Goal: Task Accomplishment & Management: Complete application form

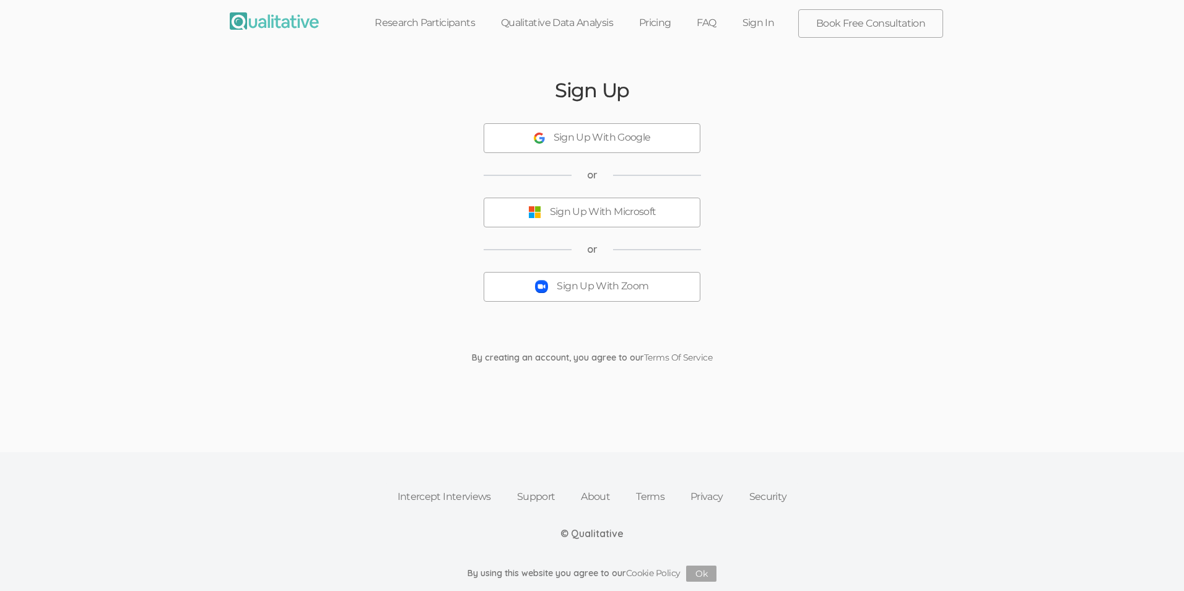
click at [632, 141] on div "Sign Up With Google" at bounding box center [602, 138] width 97 height 14
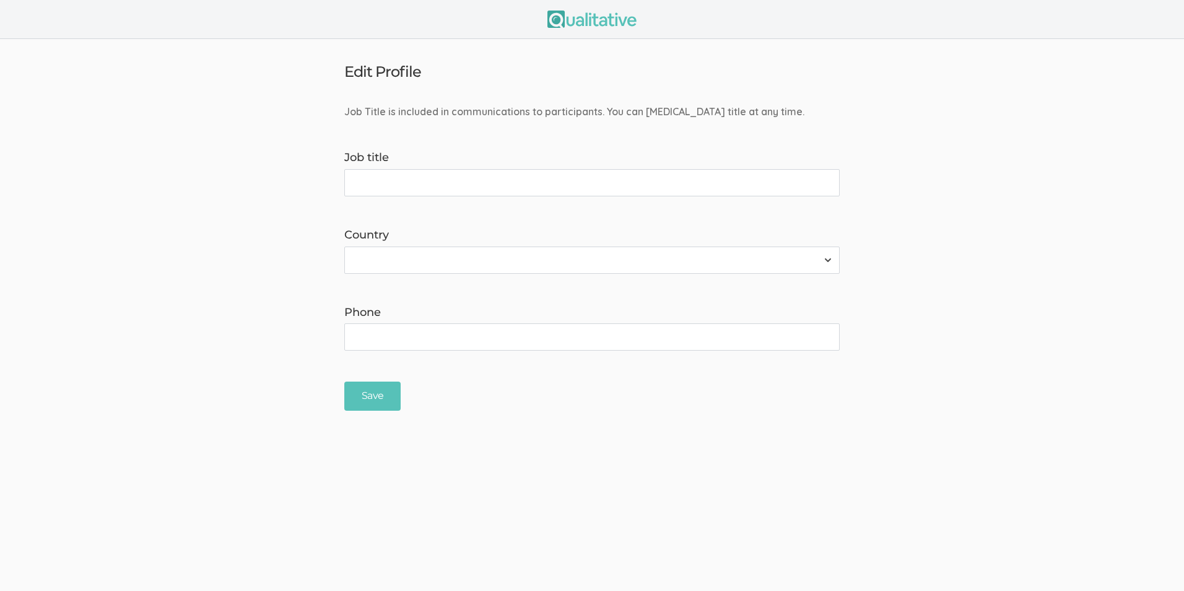
click at [427, 185] on input "Job title" at bounding box center [591, 182] width 495 height 27
click at [455, 260] on select "[GEOGRAPHIC_DATA] [GEOGRAPHIC_DATA] [GEOGRAPHIC_DATA] [GEOGRAPHIC_DATA] [US_STA…" at bounding box center [591, 259] width 495 height 27
select select "237"
click at [344, 246] on select "[GEOGRAPHIC_DATA] [GEOGRAPHIC_DATA] [GEOGRAPHIC_DATA] [GEOGRAPHIC_DATA] [US_STA…" at bounding box center [591, 259] width 495 height 27
click at [406, 339] on input "Phone" at bounding box center [591, 336] width 495 height 27
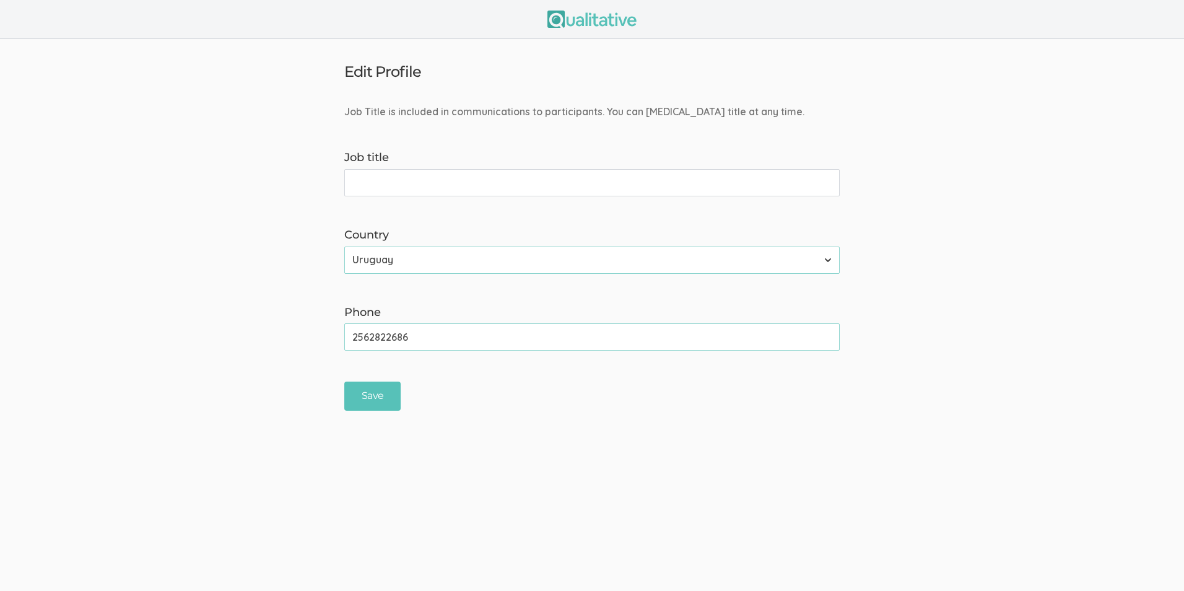
type input "2562822686"
click at [404, 187] on input "Job title" at bounding box center [591, 182] width 495 height 27
type input "C"
type input "P"
type input "PhD Candiate"
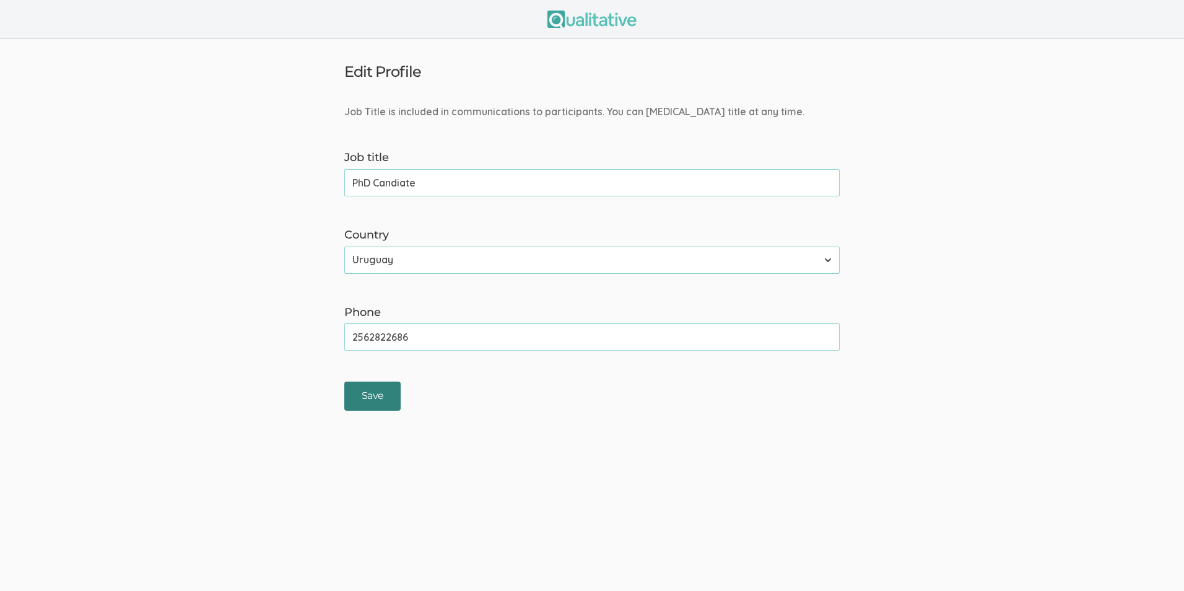
click at [378, 404] on input "Save" at bounding box center [372, 395] width 56 height 29
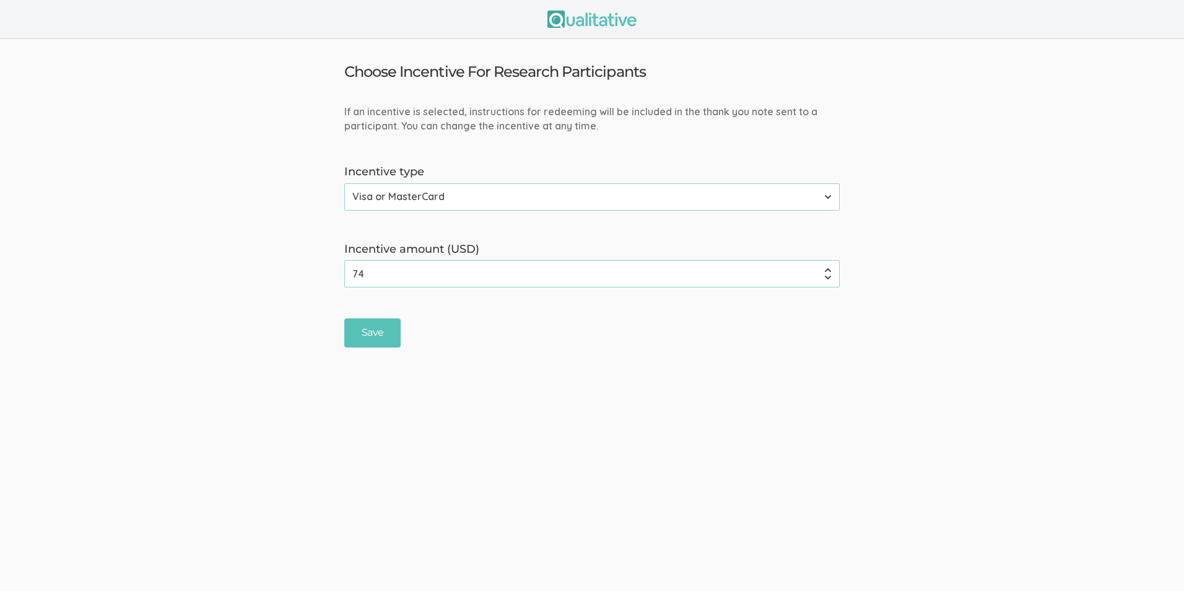
click at [826, 278] on input "74" at bounding box center [591, 273] width 495 height 27
click at [826, 278] on input "73" at bounding box center [591, 273] width 495 height 27
click at [829, 277] on input "72" at bounding box center [591, 273] width 495 height 27
click at [829, 277] on input "-18" at bounding box center [591, 273] width 495 height 27
click at [829, 271] on input "-17" at bounding box center [591, 273] width 495 height 27
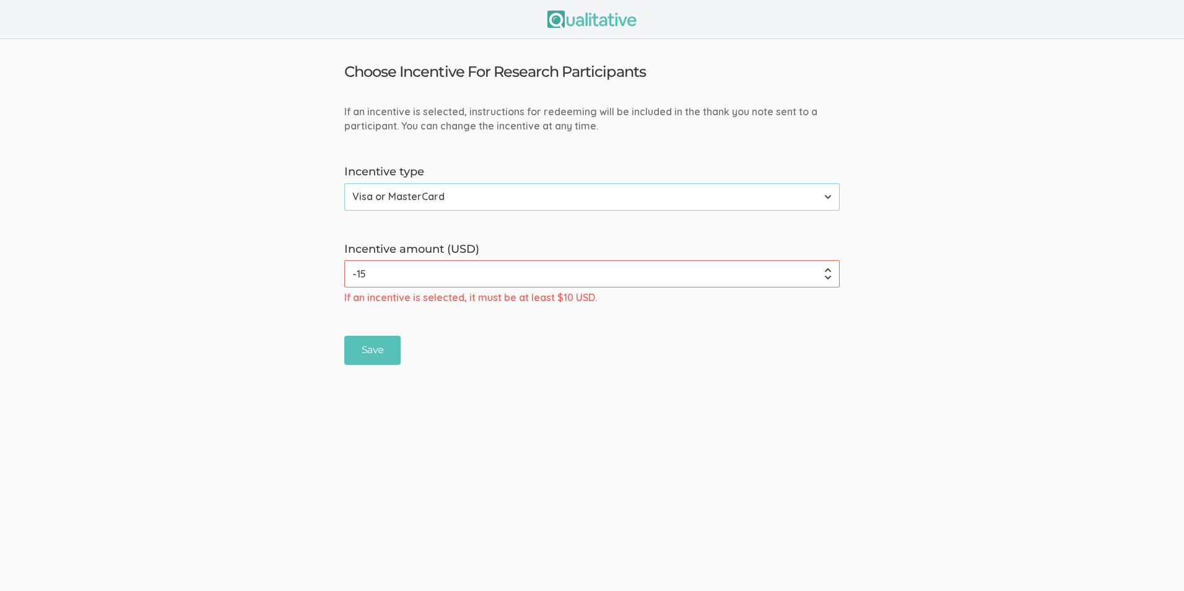
click at [829, 271] on input "-15" at bounding box center [591, 273] width 495 height 27
click at [829, 271] on input "-11" at bounding box center [591, 273] width 495 height 27
click at [829, 271] on input "-10" at bounding box center [591, 273] width 495 height 27
click at [829, 271] on input "-9" at bounding box center [591, 273] width 495 height 27
click at [829, 271] on input "-7" at bounding box center [591, 273] width 495 height 27
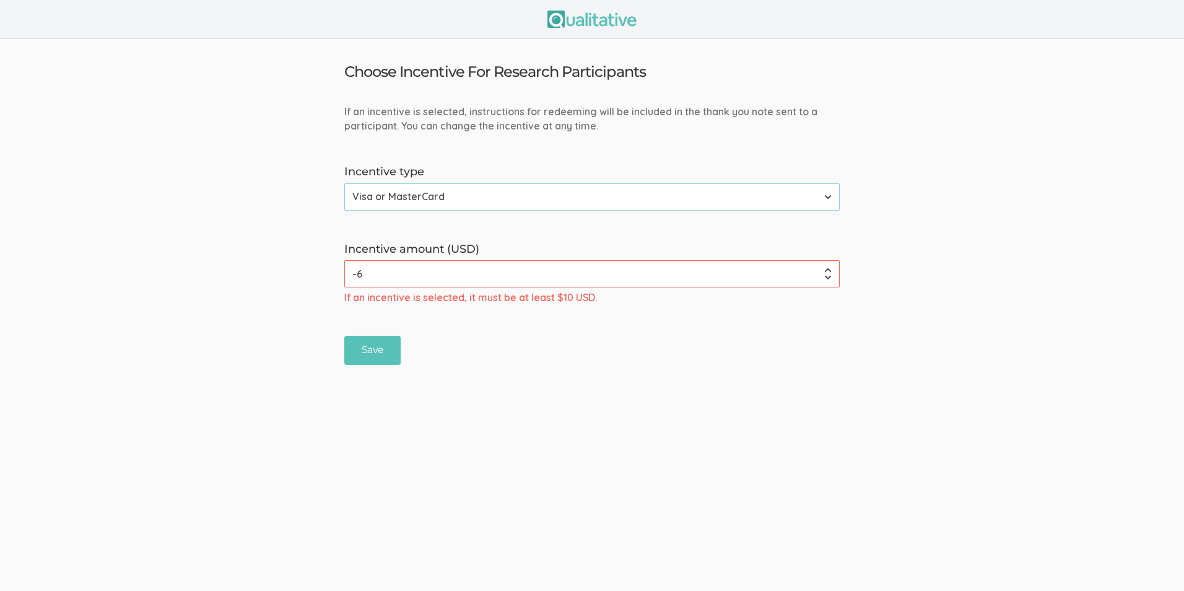
click at [829, 271] on input "-6" at bounding box center [591, 273] width 495 height 27
click at [829, 271] on input "-5" at bounding box center [591, 273] width 495 height 27
click at [829, 271] on input "-4" at bounding box center [591, 273] width 495 height 27
click at [829, 271] on input "-3" at bounding box center [591, 273] width 495 height 27
click at [829, 271] on input "-2" at bounding box center [591, 273] width 495 height 27
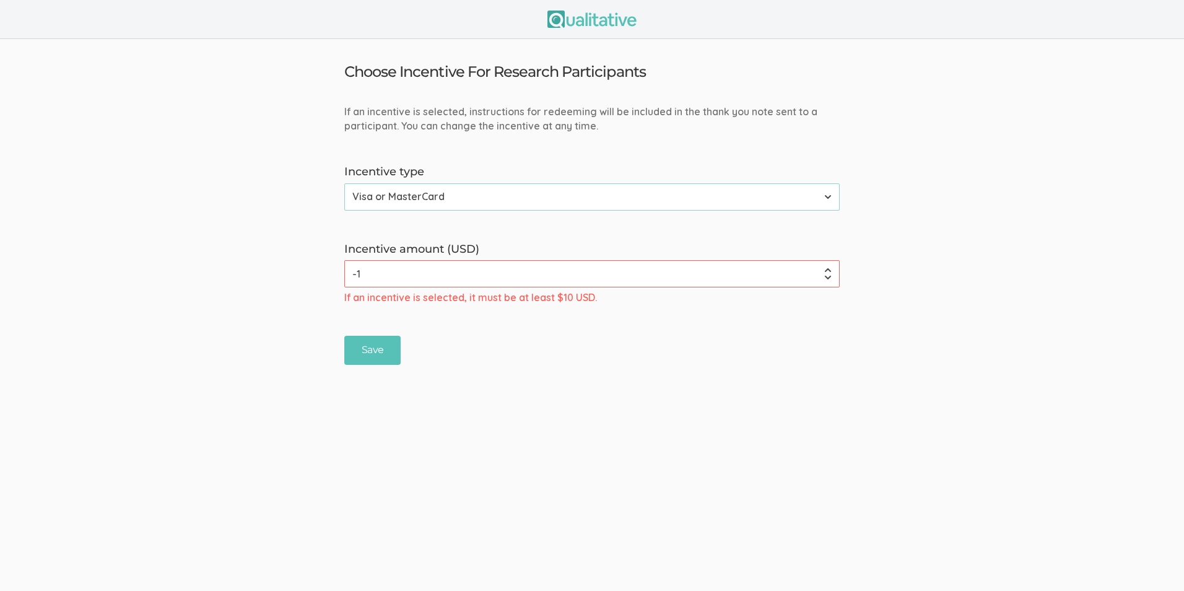
click at [829, 271] on input "-1" at bounding box center [591, 273] width 495 height 27
click at [829, 271] on input "0" at bounding box center [591, 273] width 495 height 27
click at [829, 271] on input "1" at bounding box center [591, 273] width 495 height 27
click at [829, 271] on input "9" at bounding box center [591, 273] width 495 height 27
click at [829, 271] on input "10" at bounding box center [591, 273] width 495 height 27
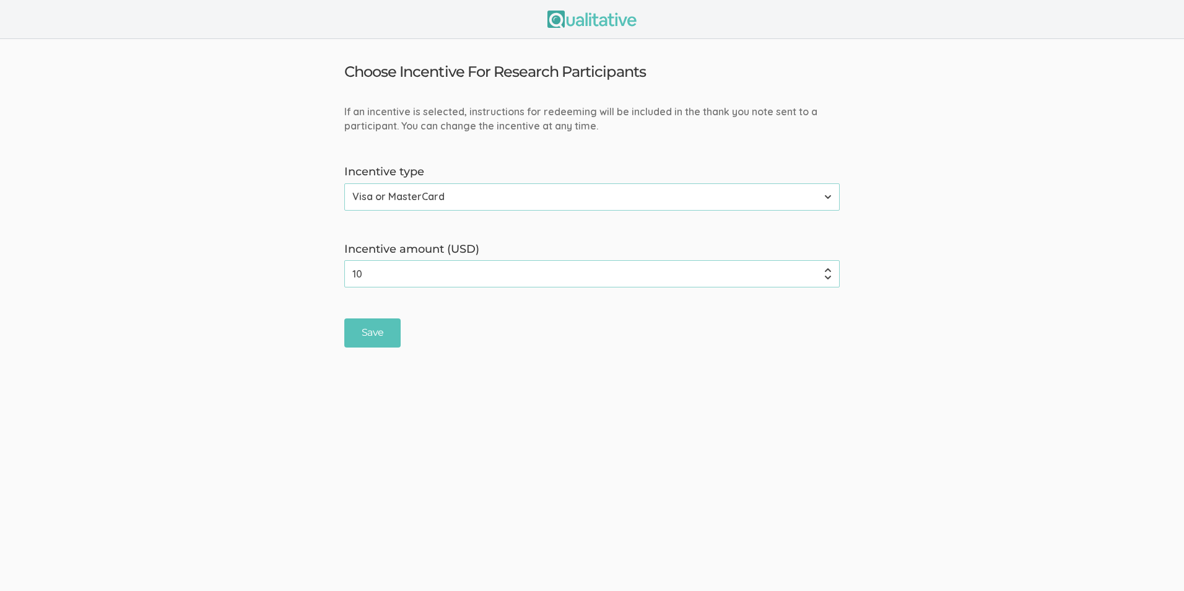
click at [814, 202] on select "None Amazon Gift Card Visa or MasterCard" at bounding box center [591, 196] width 495 height 27
click at [463, 277] on input "10" at bounding box center [591, 273] width 495 height 27
click at [830, 268] on input "11" at bounding box center [591, 273] width 495 height 27
type input "12"
click at [830, 268] on input "12" at bounding box center [591, 273] width 495 height 27
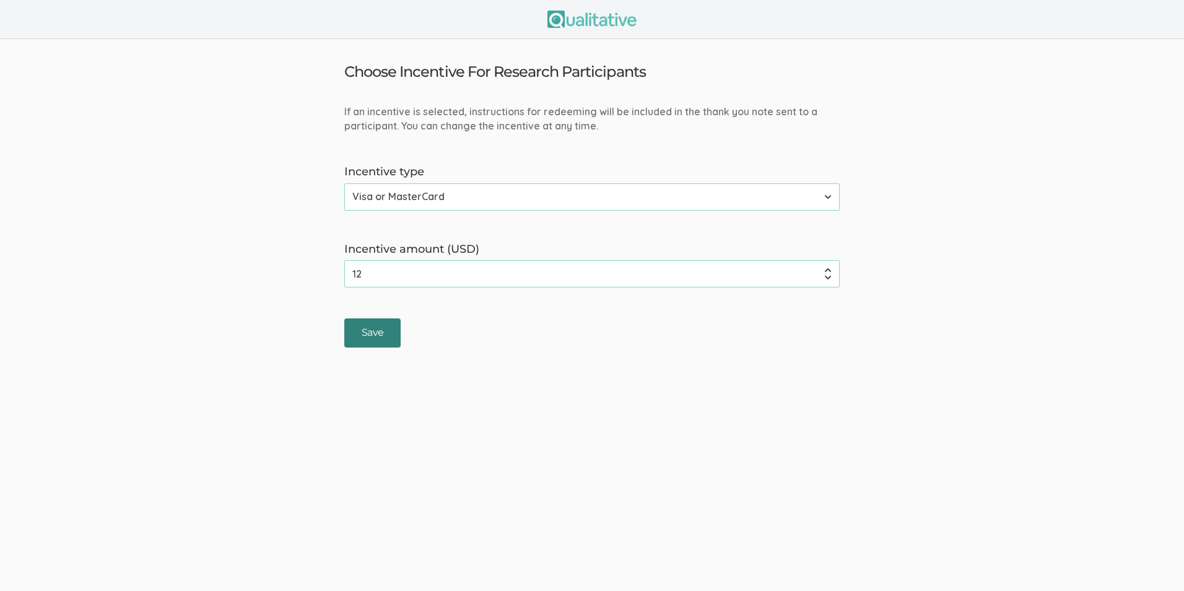
click at [372, 334] on input "Save" at bounding box center [372, 332] width 56 height 29
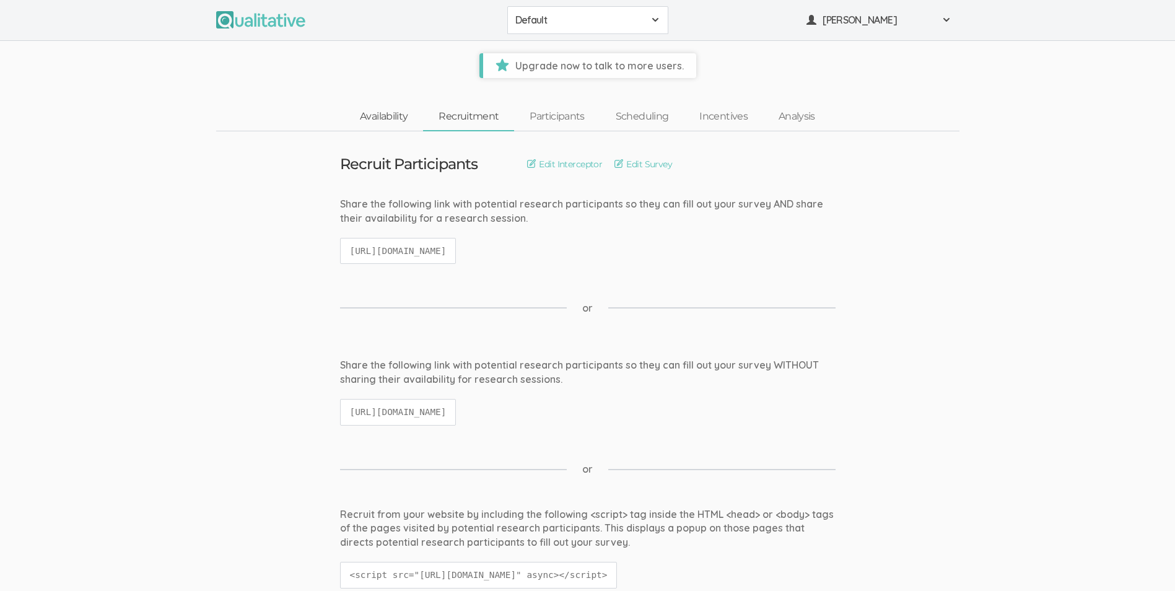
click at [386, 120] on link "Availability" at bounding box center [383, 116] width 79 height 27
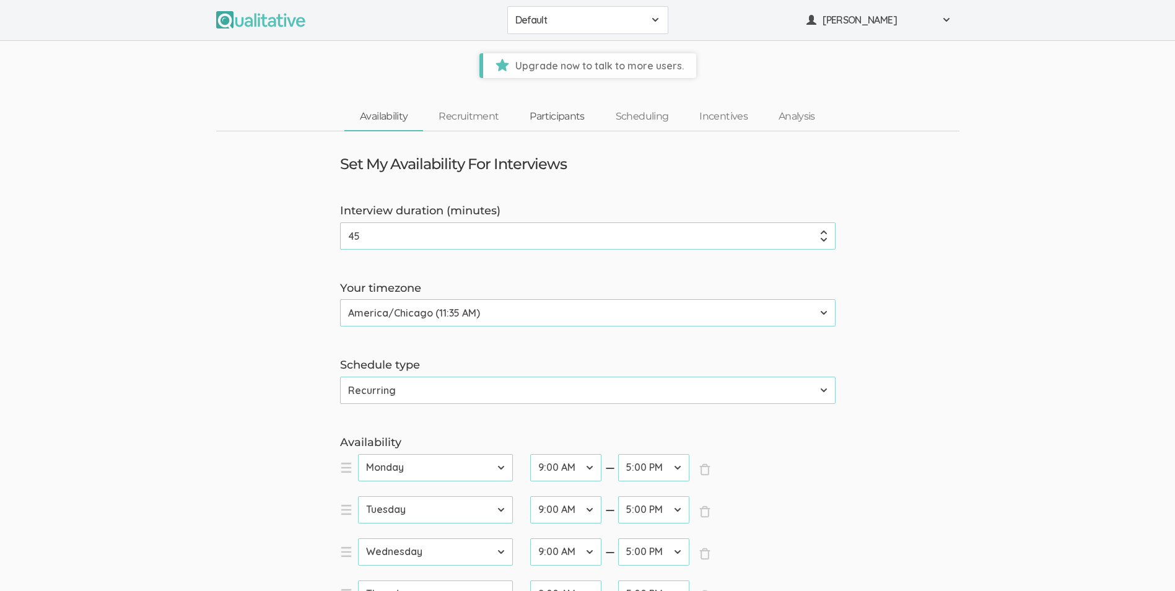
click at [555, 123] on link "Participants" at bounding box center [556, 116] width 85 height 27
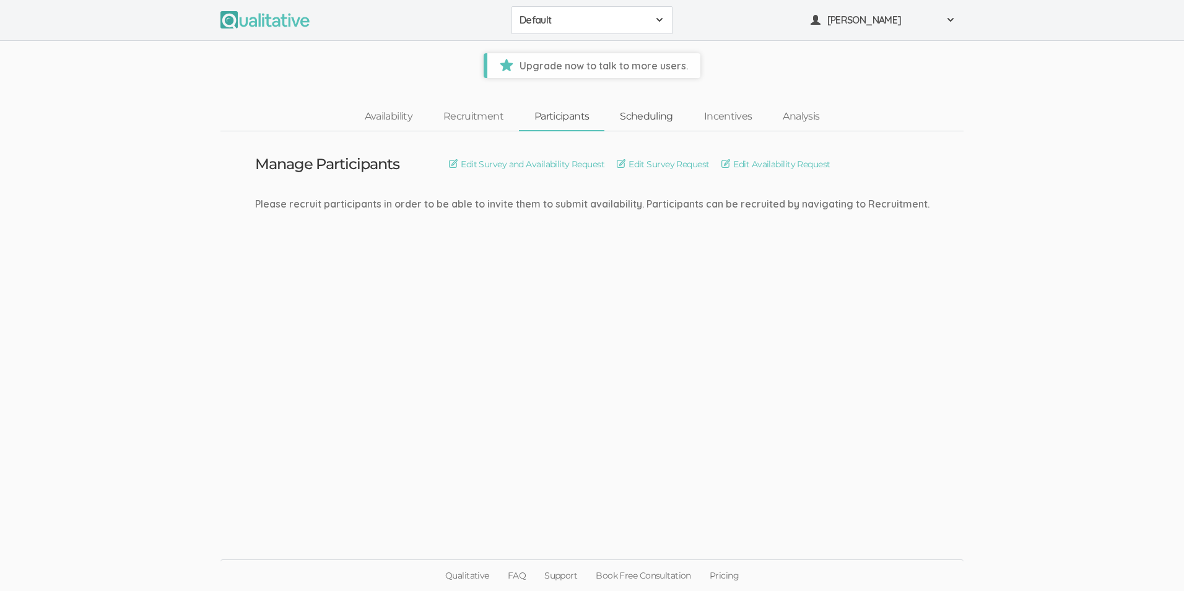
click at [645, 122] on link "Scheduling" at bounding box center [646, 116] width 84 height 27
click at [726, 121] on link "Incentives" at bounding box center [728, 116] width 79 height 27
click at [810, 119] on link "Analysis" at bounding box center [801, 116] width 68 height 27
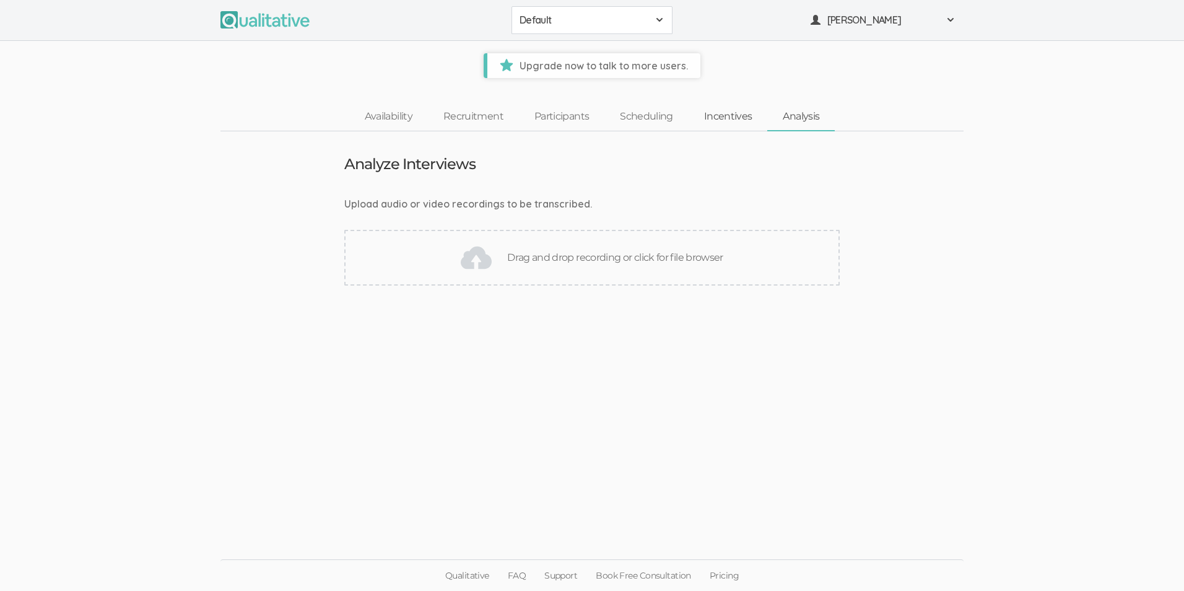
click at [726, 122] on link "Incentives" at bounding box center [728, 116] width 79 height 27
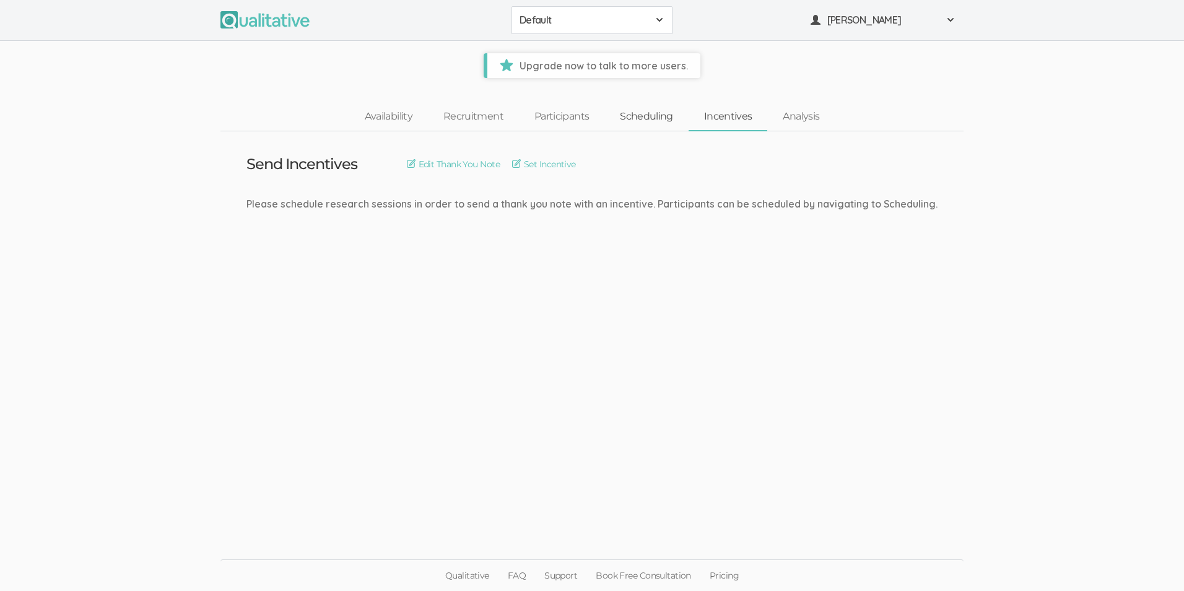
click at [646, 121] on link "Scheduling" at bounding box center [646, 116] width 84 height 27
click at [578, 121] on link "Participants" at bounding box center [561, 116] width 85 height 27
click at [481, 121] on link "Recruitment" at bounding box center [473, 116] width 91 height 27
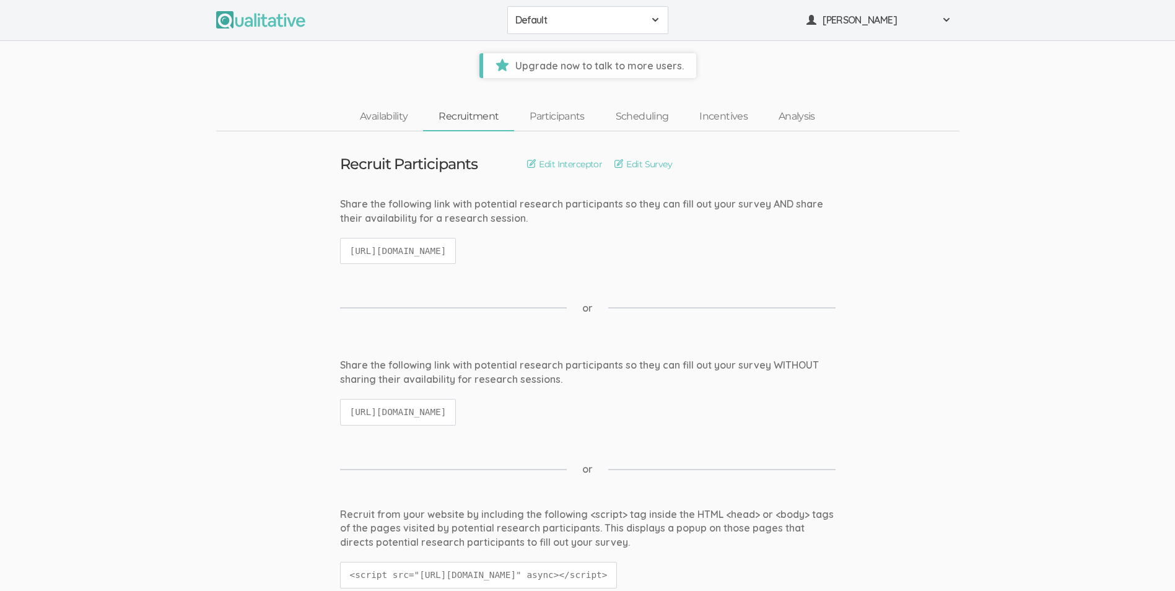
click at [653, 22] on span at bounding box center [655, 20] width 10 height 10
click at [787, 56] on ui-view "Upgrade now to talk to more users." at bounding box center [587, 59] width 1175 height 37
click at [381, 113] on link "Availability" at bounding box center [383, 116] width 79 height 27
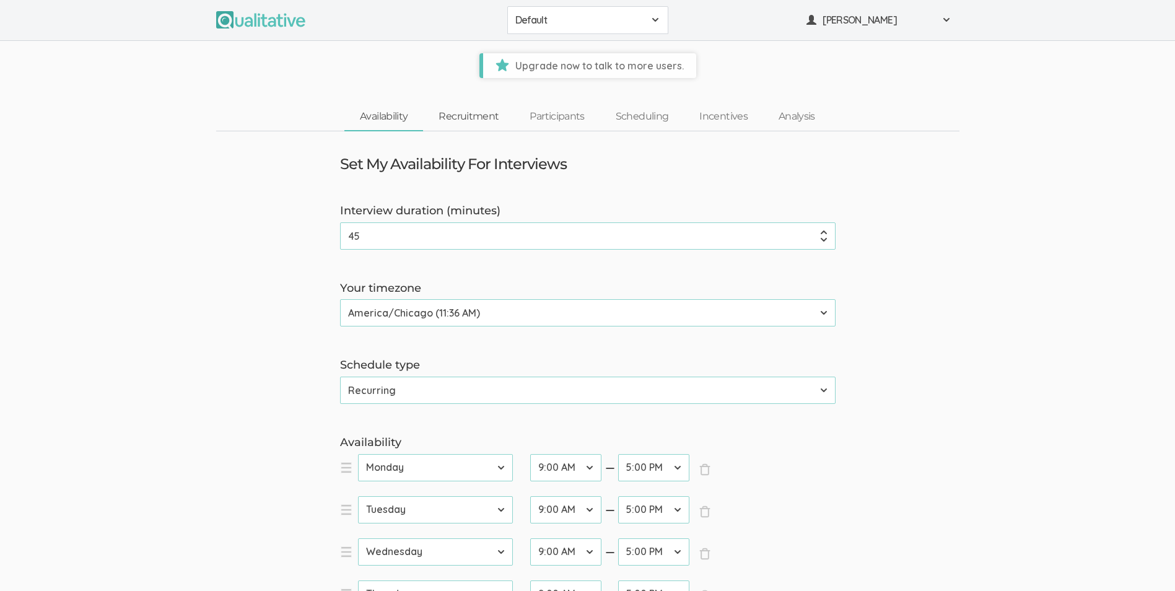
click at [464, 108] on link "Recruitment" at bounding box center [468, 116] width 91 height 27
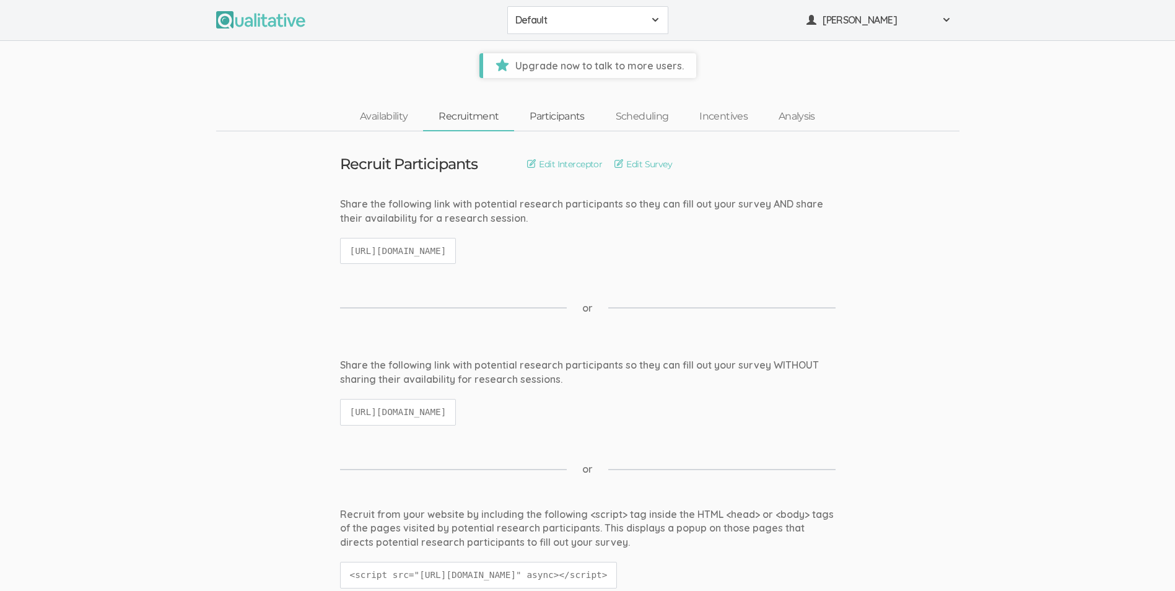
click at [542, 115] on link "Participants" at bounding box center [556, 116] width 85 height 27
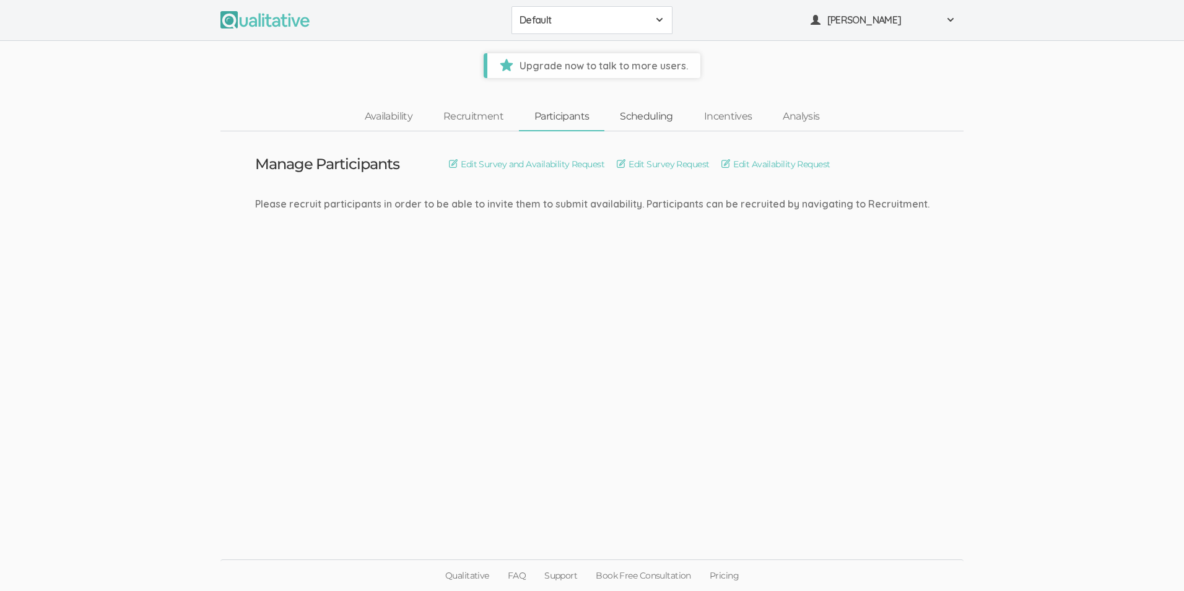
click at [634, 122] on link "Scheduling" at bounding box center [646, 116] width 84 height 27
click at [728, 121] on link "Incentives" at bounding box center [728, 116] width 79 height 27
click at [411, 114] on link "Availability" at bounding box center [388, 116] width 79 height 27
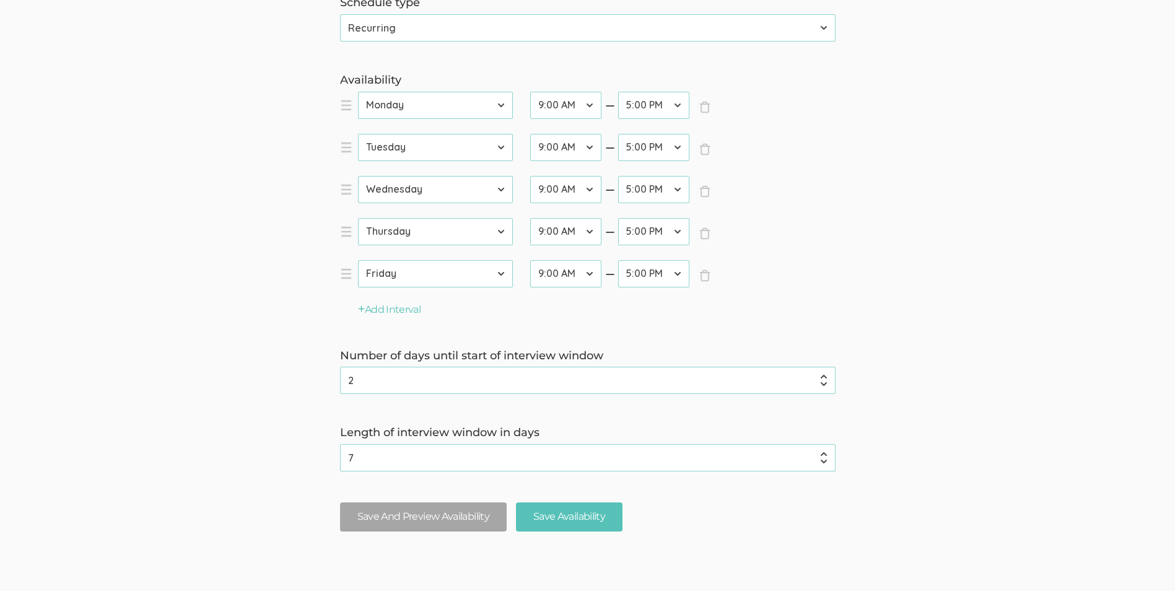
scroll to position [412, 0]
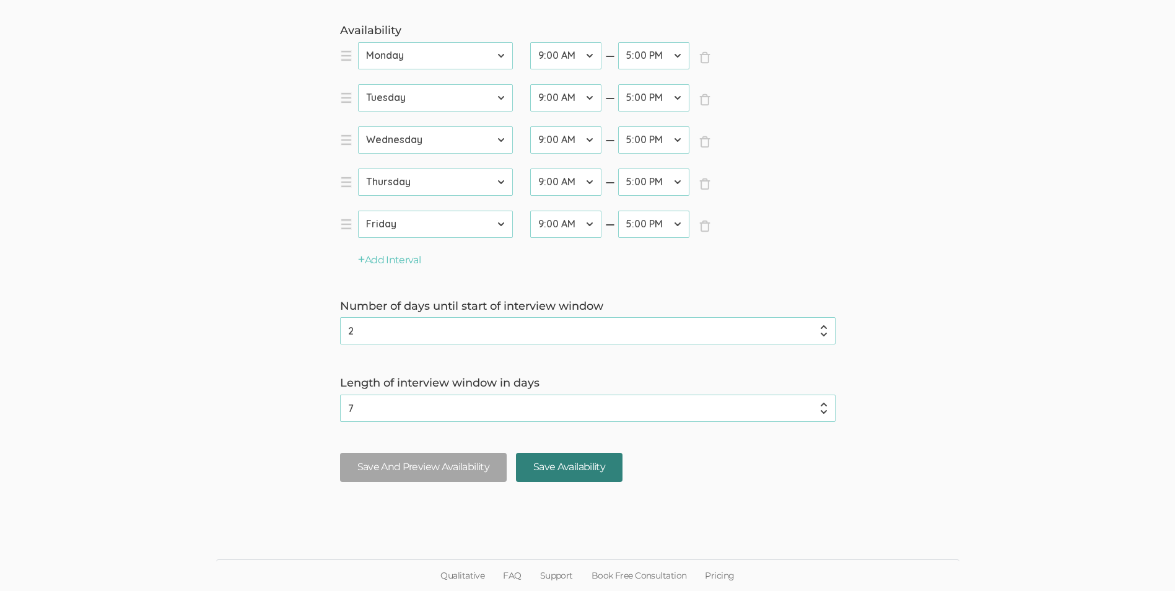
drag, startPoint x: 564, startPoint y: 467, endPoint x: 517, endPoint y: 471, distance: 46.6
click at [489, 471] on fieldset "Save And Preview Availability Save Availability" at bounding box center [588, 472] width 514 height 38
click at [526, 468] on input "Save Availability" at bounding box center [569, 467] width 107 height 29
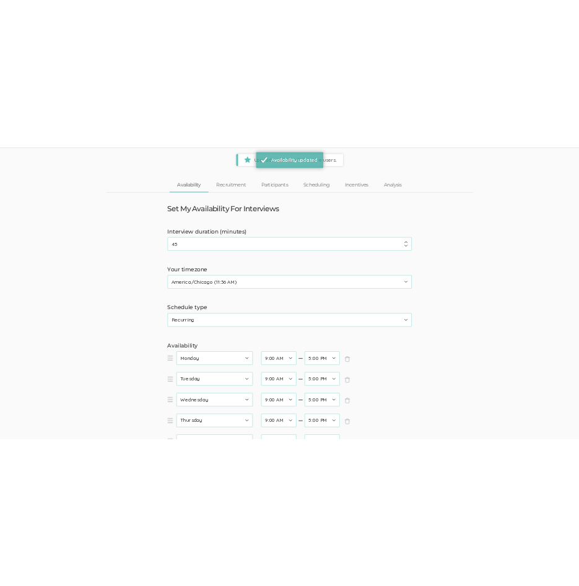
scroll to position [0, 0]
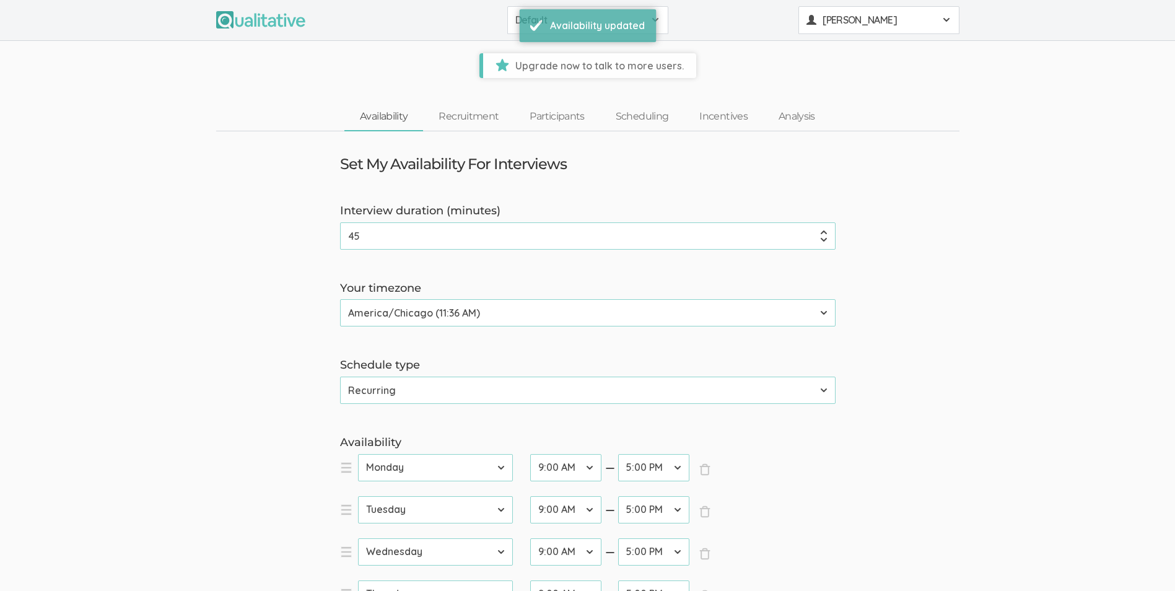
click at [946, 22] on span at bounding box center [946, 20] width 10 height 10
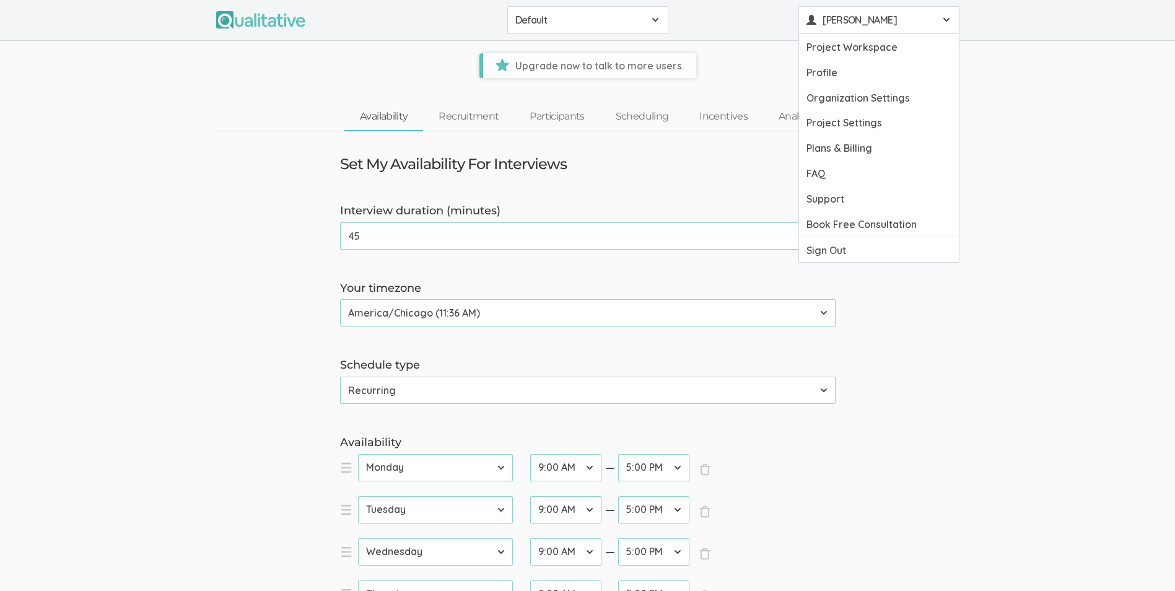
drag, startPoint x: 981, startPoint y: 170, endPoint x: 879, endPoint y: 102, distance: 123.1
click at [980, 166] on ui-view "Set My Availability For Interviews Interview duration (minutes) 45 (success) Yo…" at bounding box center [587, 520] width 1175 height 778
